Goal: Go to known website: Access a specific website the user already knows

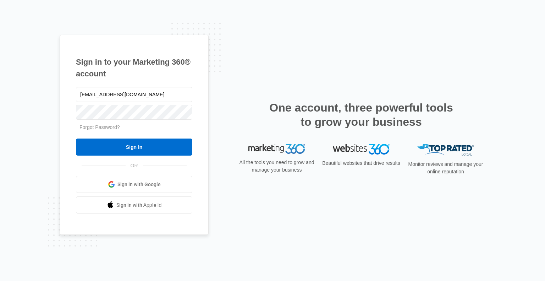
type input "[EMAIL_ADDRESS][DOMAIN_NAME]"
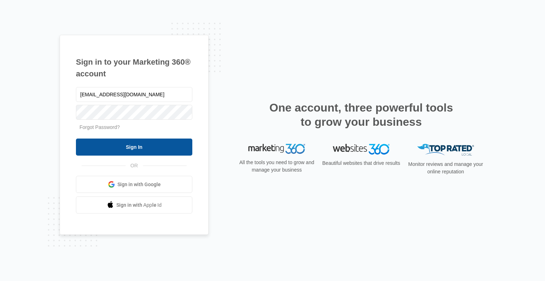
click at [151, 146] on input "Sign In" at bounding box center [134, 146] width 116 height 17
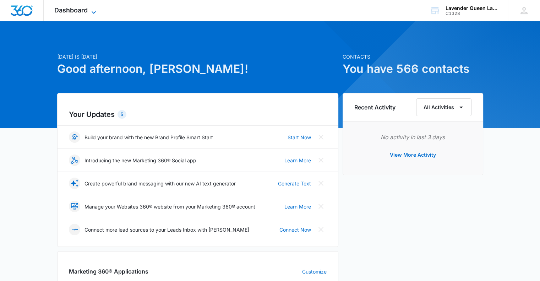
click at [93, 12] on icon at bounding box center [94, 12] width 4 height 2
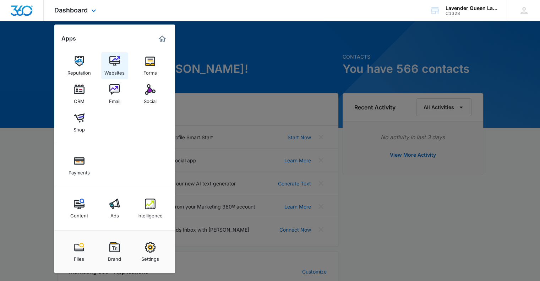
click at [117, 64] on img at bounding box center [114, 61] width 11 height 11
